Goal: Transaction & Acquisition: Obtain resource

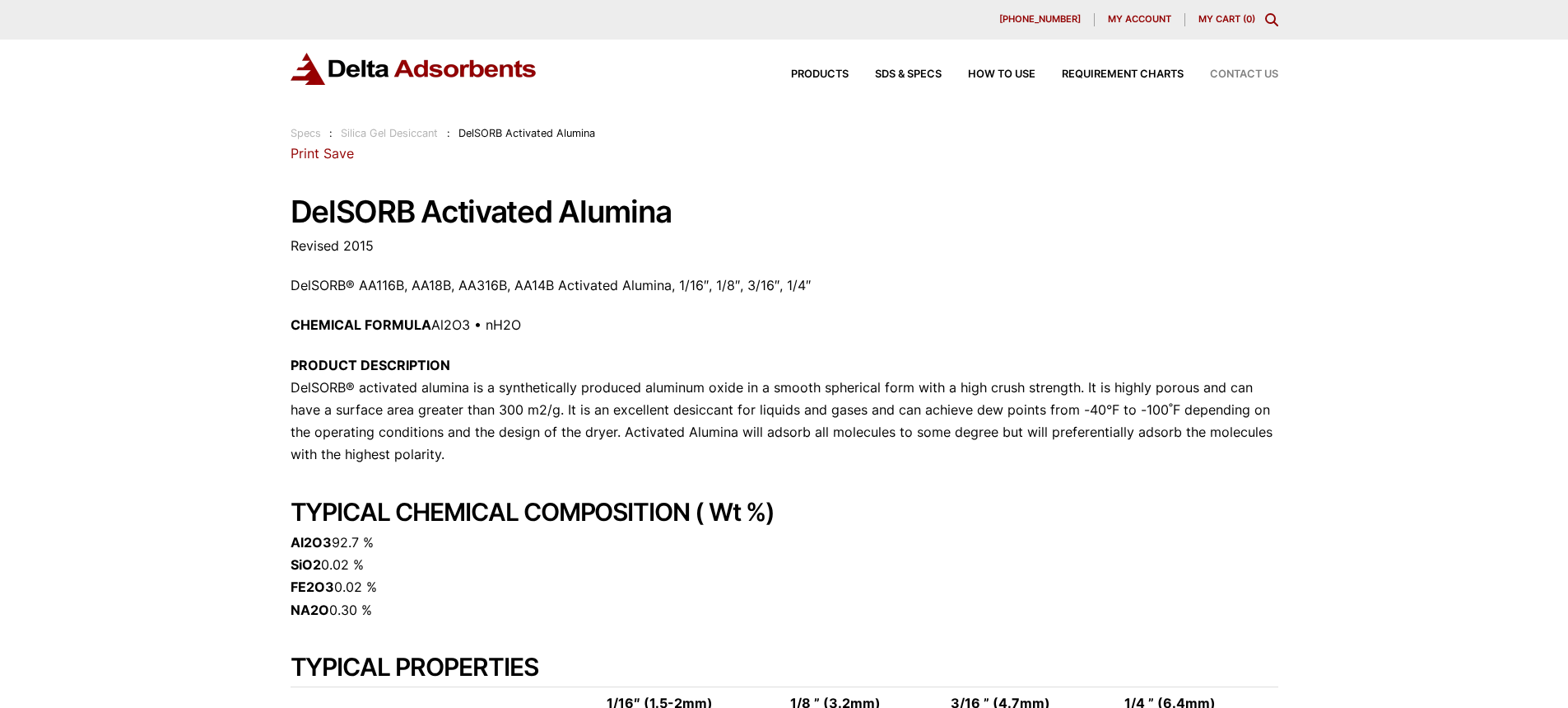
click at [1242, 74] on span "Contact Us" at bounding box center [1244, 74] width 68 height 11
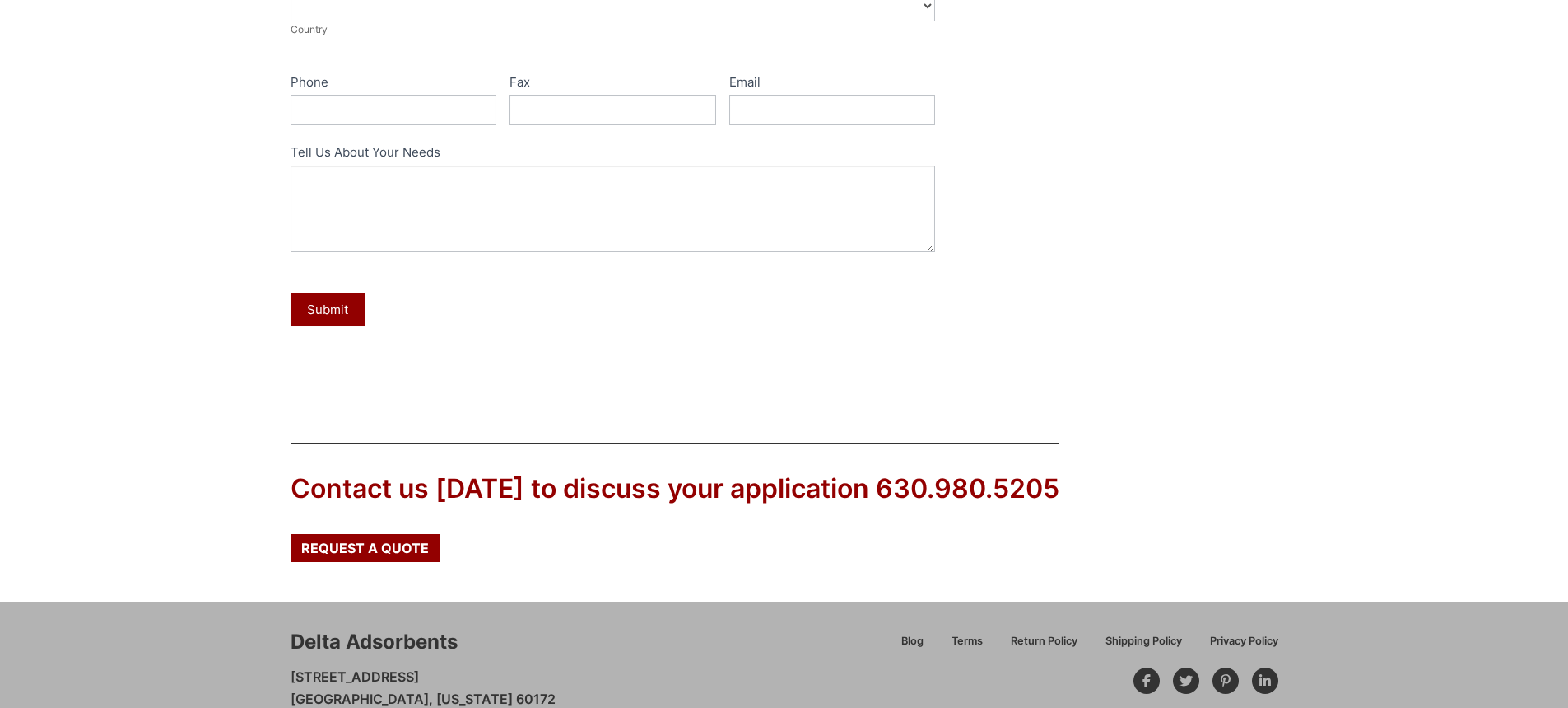
scroll to position [705, 0]
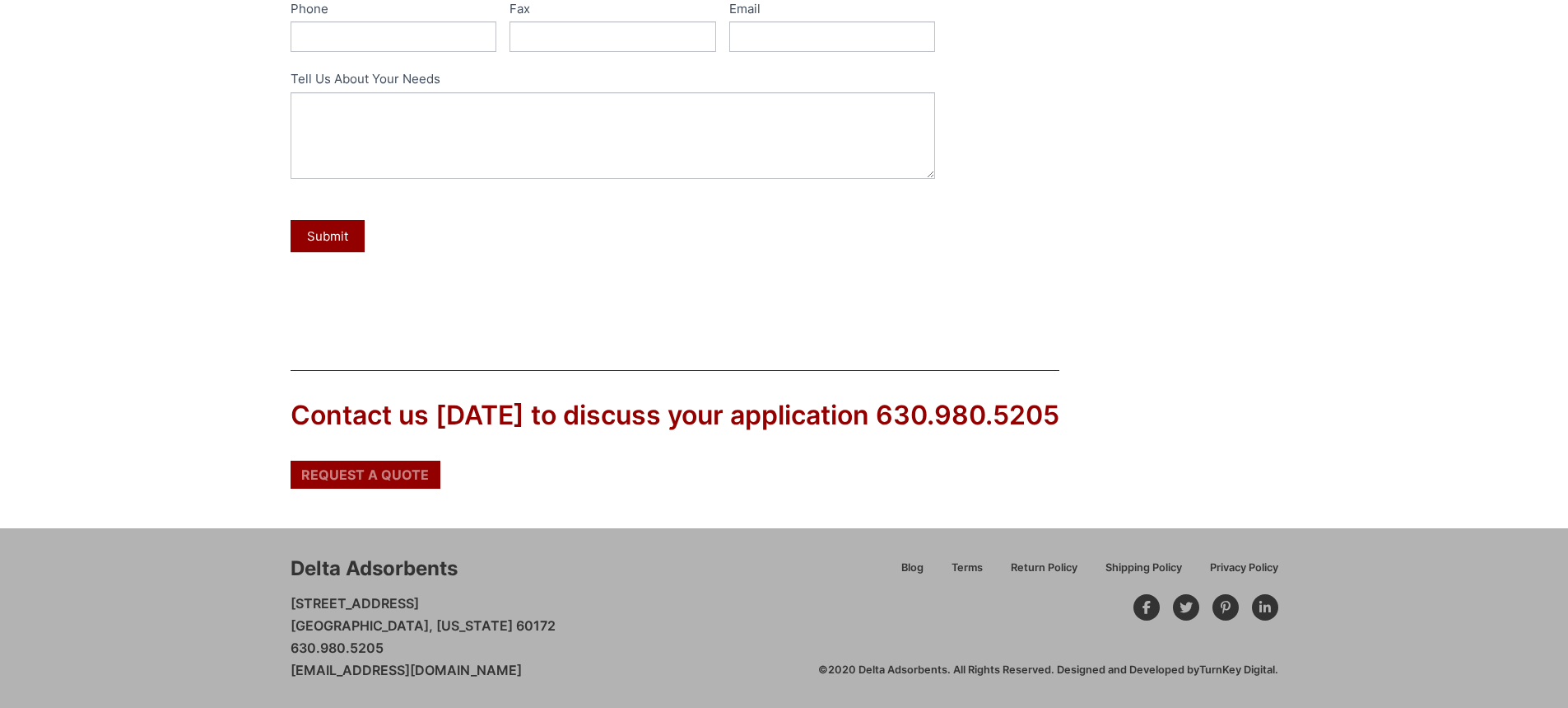
click at [389, 478] on span "Request a Quote" at bounding box center [364, 475] width 128 height 14
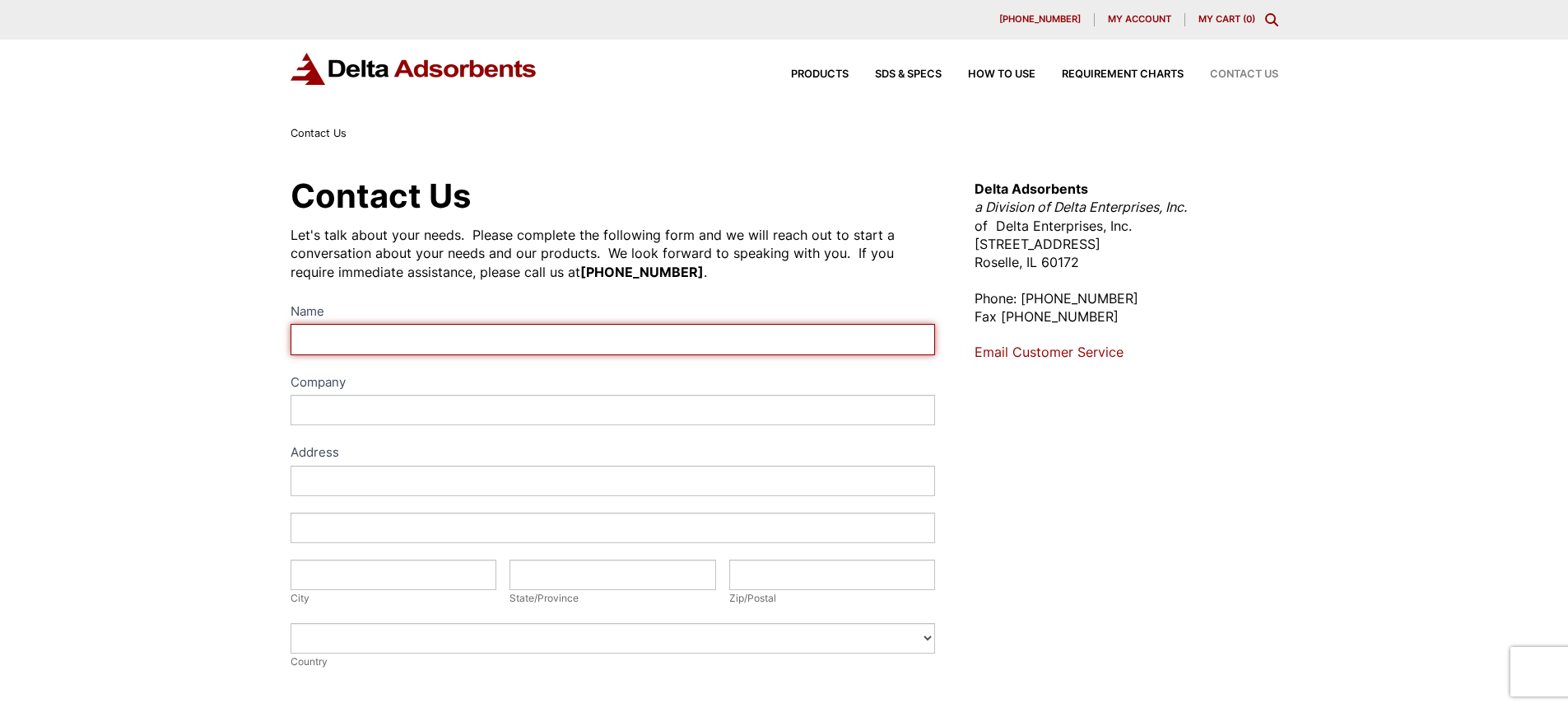
click at [394, 334] on input "Name" at bounding box center [614, 339] width 646 height 30
type input "MATJAŽ HRIBAR"
type input "Plurifilter, proizvodnja, razvoj in prodaja, d.o.o."
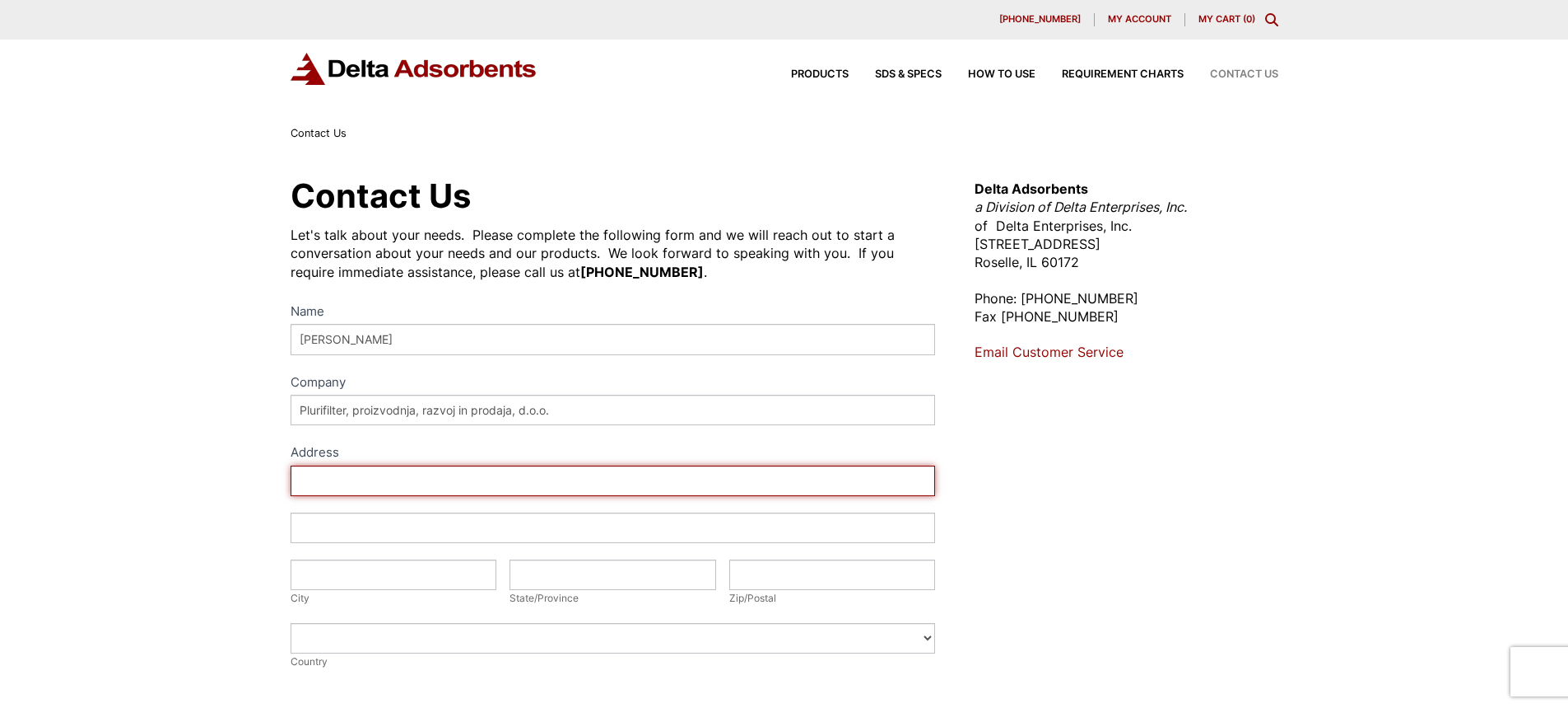
type input "Obrtna cona Logatec 14"
type input "Logatec"
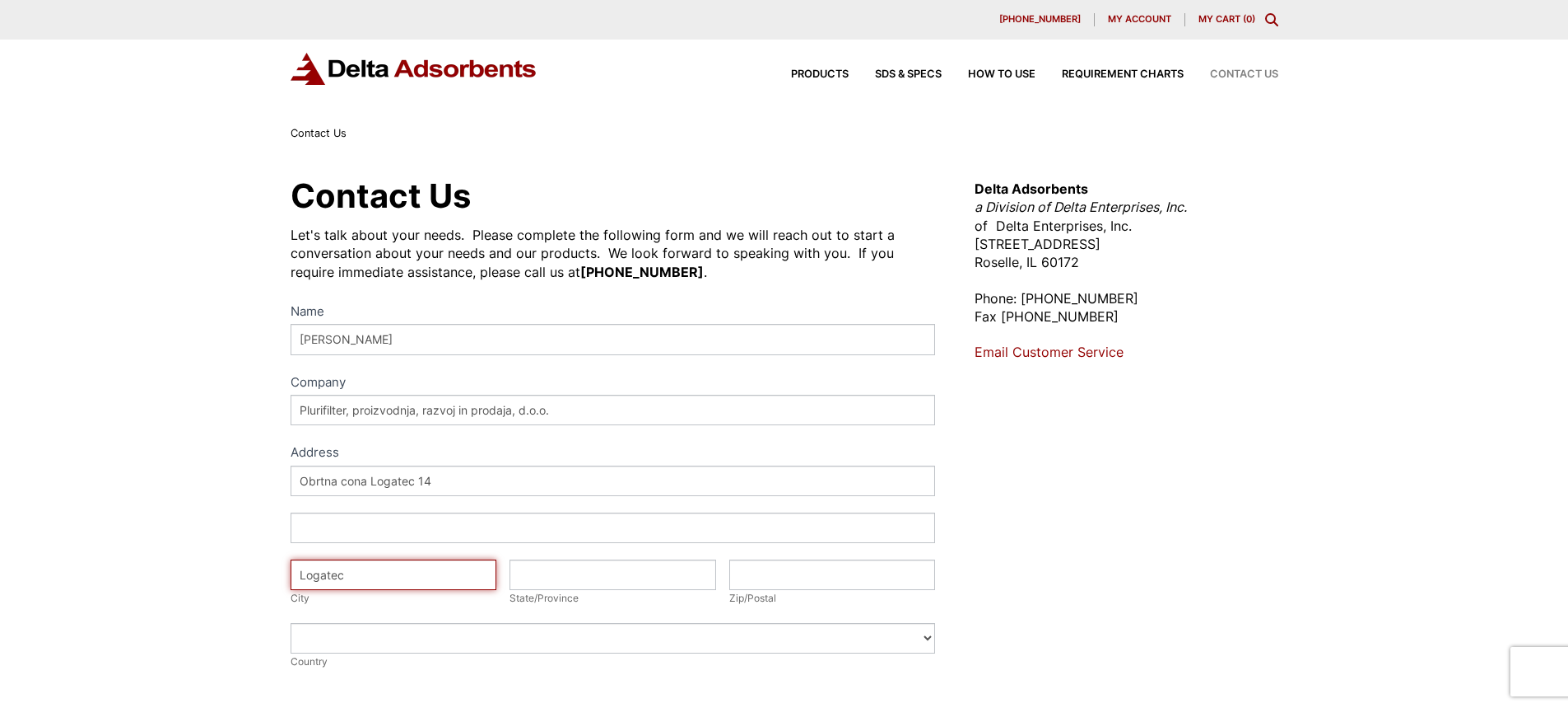
type input "1370"
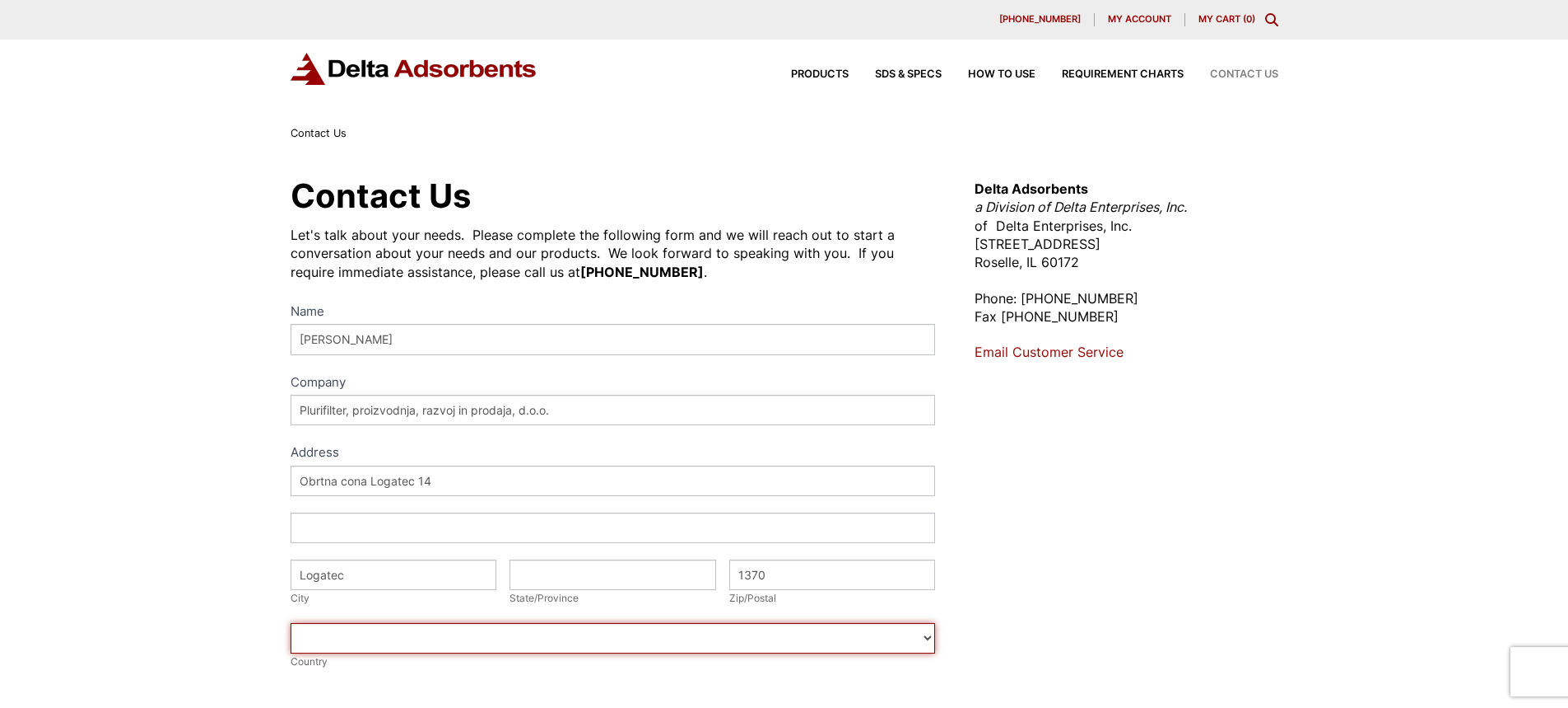
select select "[GEOGRAPHIC_DATA]"
type input "MATJAZ.HRIBAR@IRCO.COM"
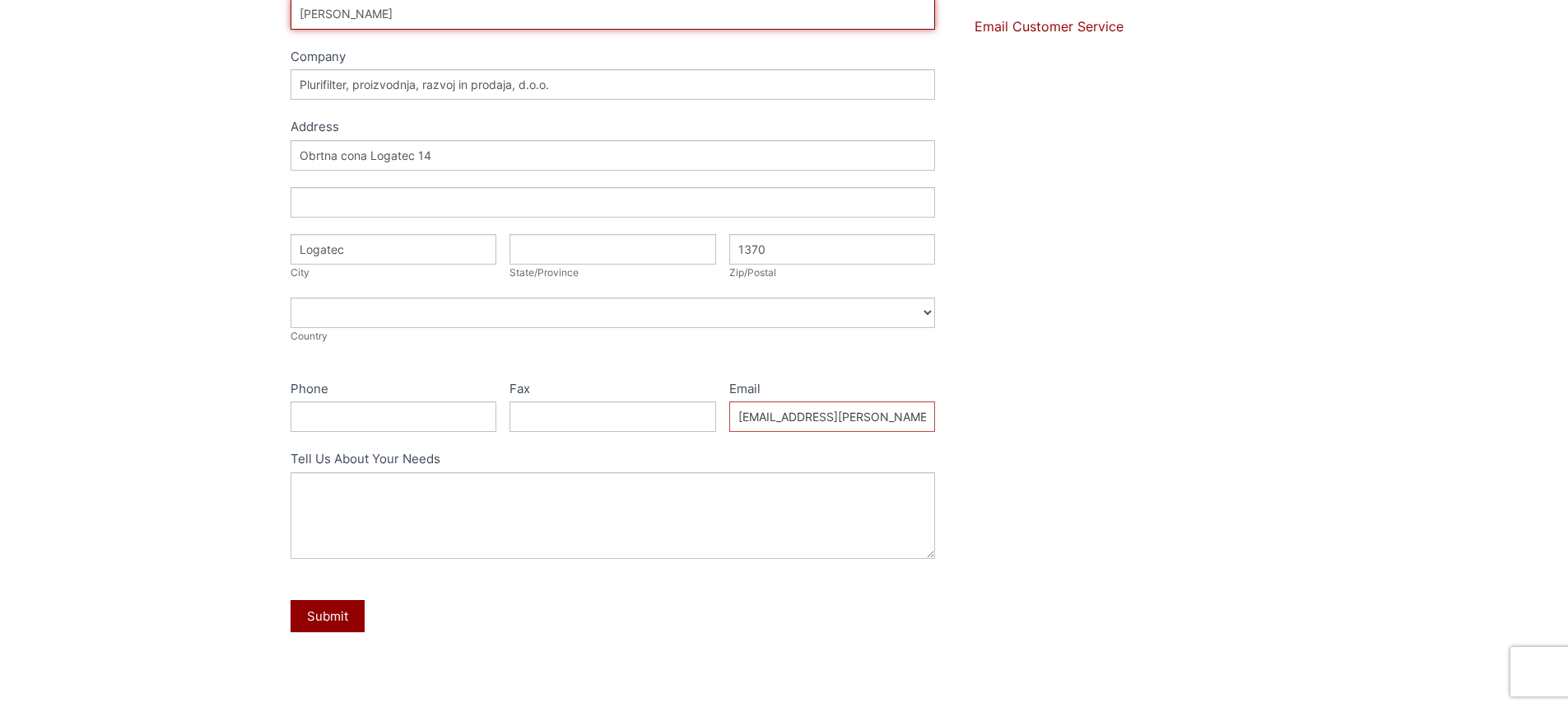
scroll to position [412, 0]
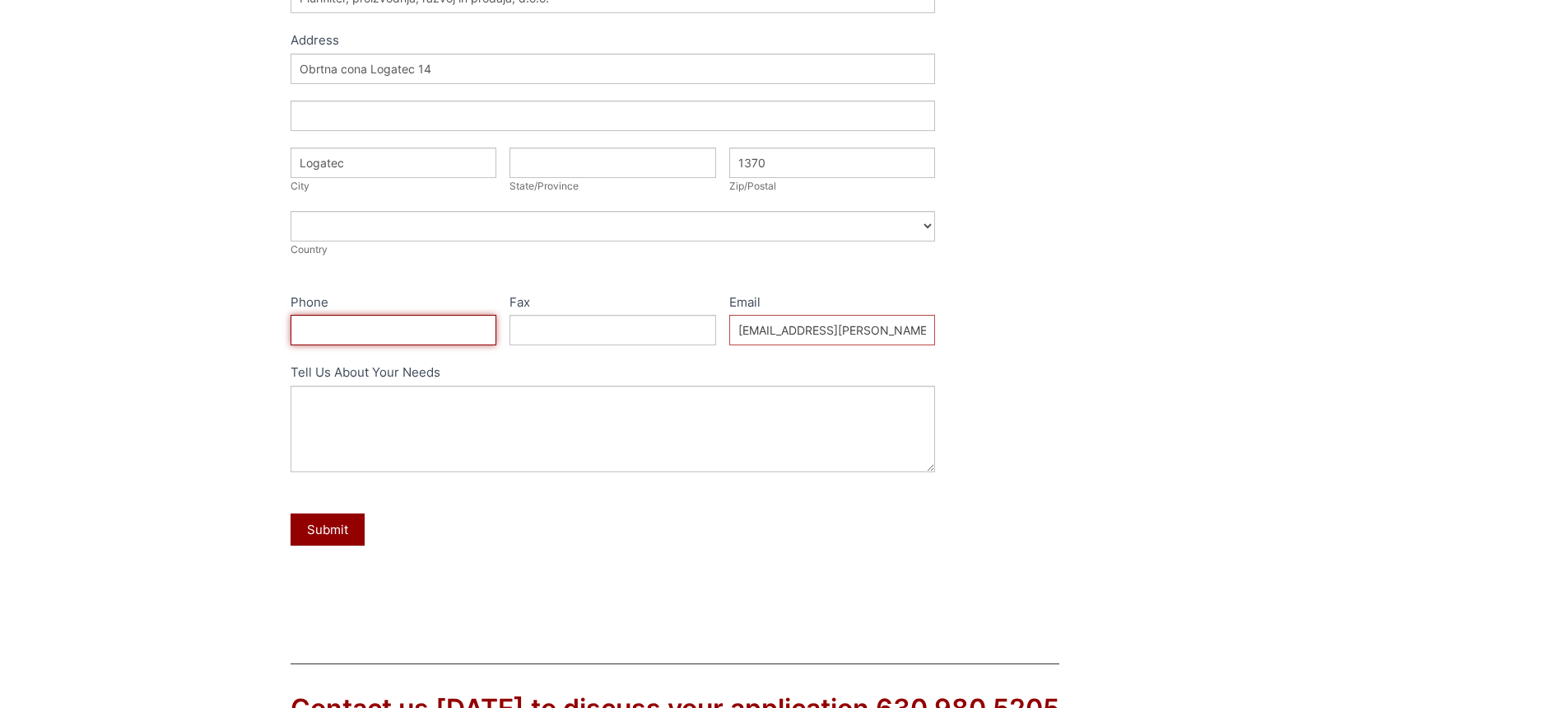
click at [461, 332] on input "Phone" at bounding box center [394, 330] width 206 height 30
type input "+38640212846"
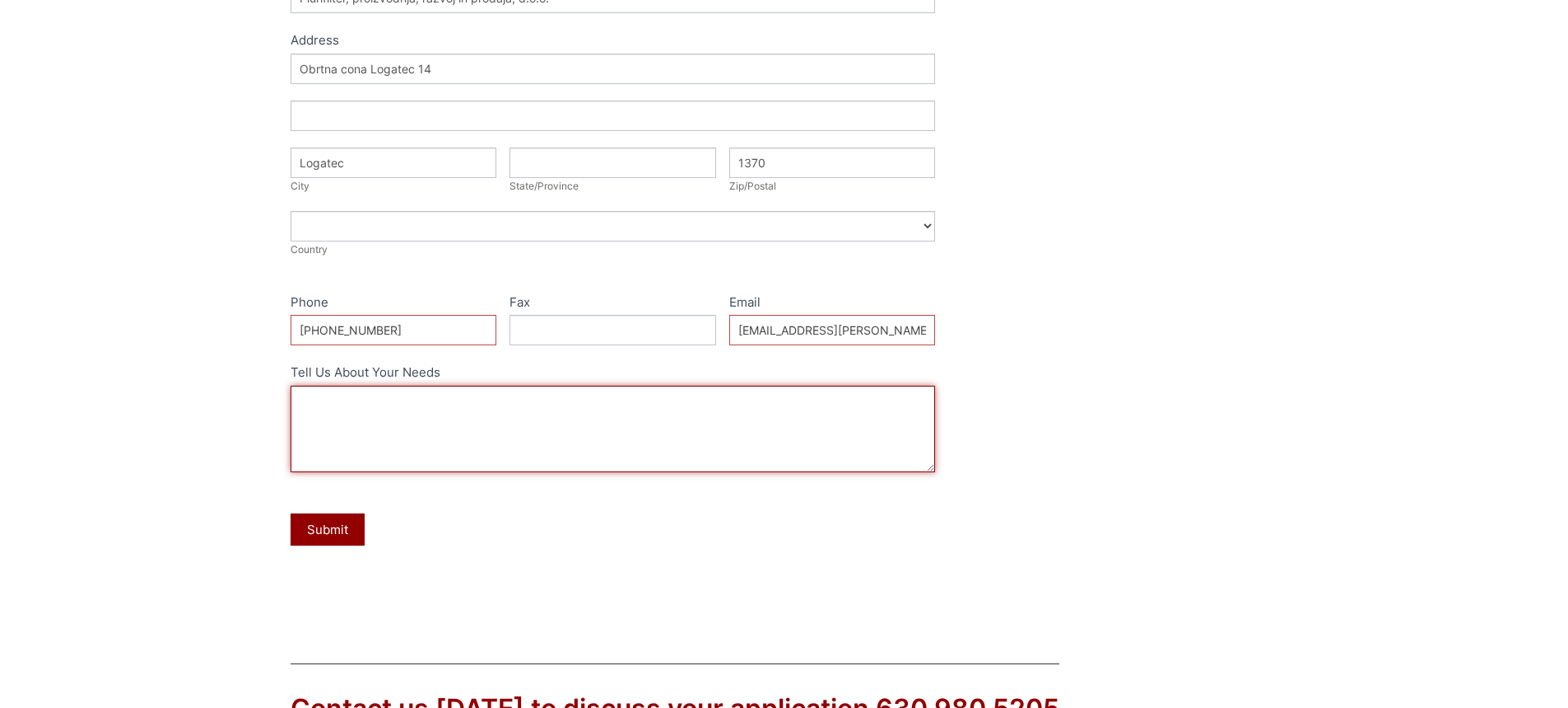
click at [450, 410] on textarea "Tell Us About Your Needs" at bounding box center [614, 429] width 646 height 86
drag, startPoint x: 653, startPoint y: 412, endPoint x: 666, endPoint y: 419, distance: 14.8
click at [653, 412] on textarea "Tell Us About Your Needs" at bounding box center [614, 429] width 646 height 86
paste textarea "we inquire for DELSORB-HQ-MO-514, 160kg drum. Please, advise on LT and payment …"
type textarea "We inquire for DELSORB-HQ-MO-514, 160kg drum. Please, advise on LT and payment …"
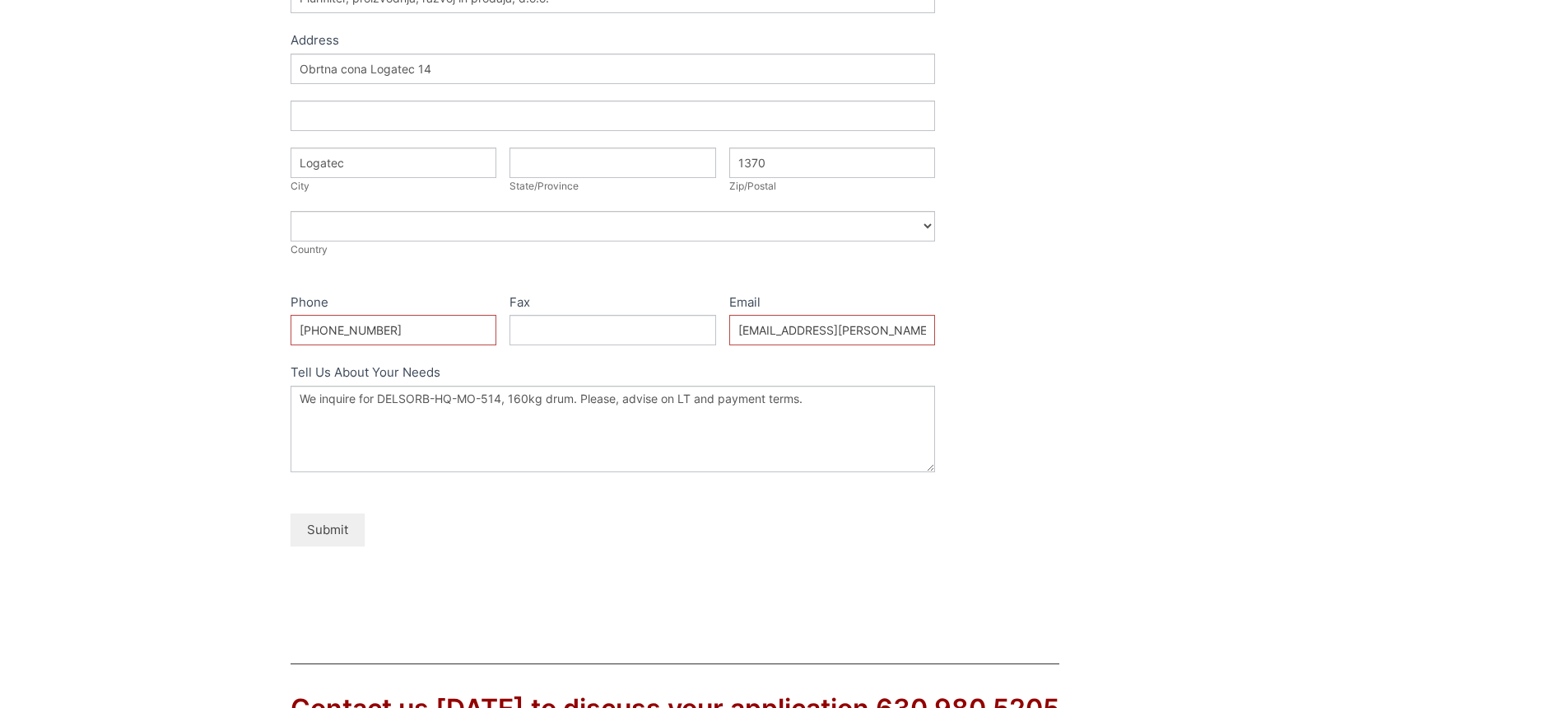
click at [323, 526] on button "Submit" at bounding box center [328, 530] width 74 height 32
